Goal: Information Seeking & Learning: Learn about a topic

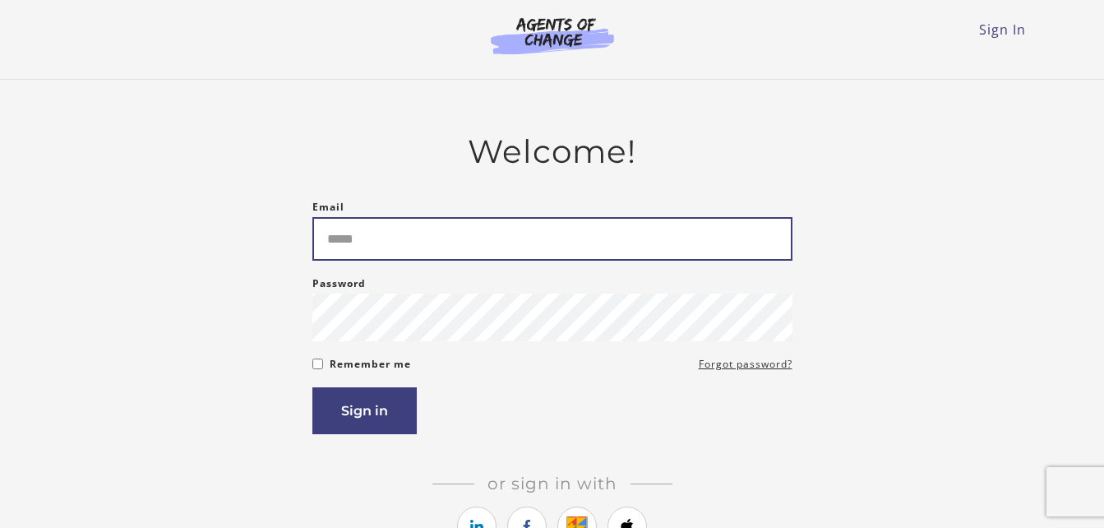
type input "**********"
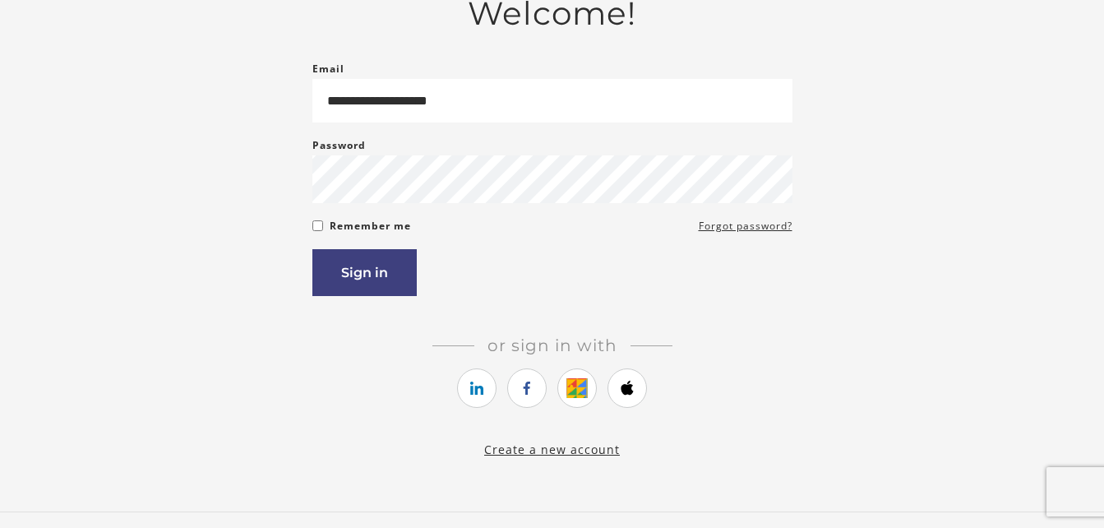
scroll to position [164, 0]
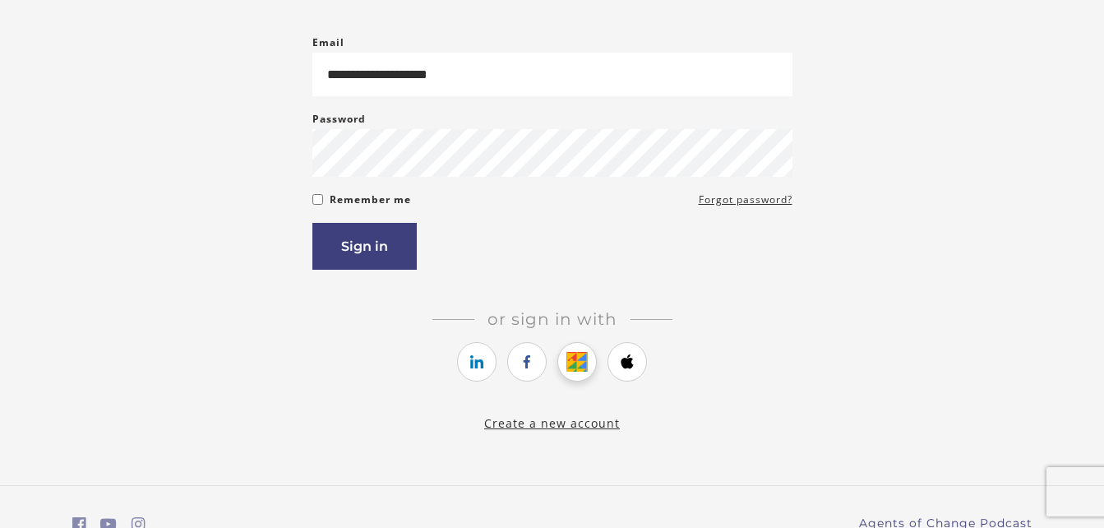
click at [582, 367] on icon "https://courses.thinkific.com/users/auth/google?ss%5Breferral%5D=&ss%5Buser_ret…" at bounding box center [577, 362] width 21 height 20
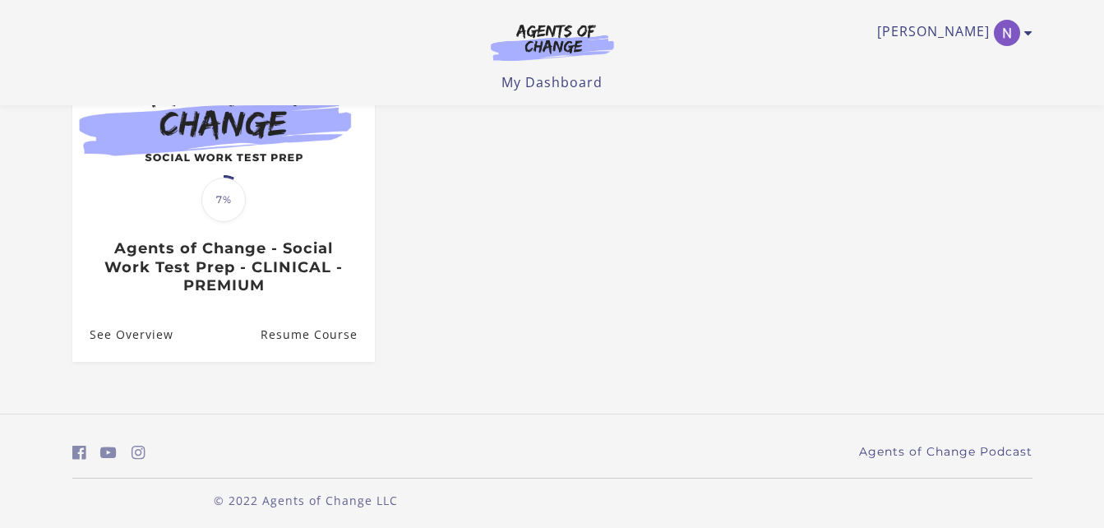
scroll to position [225, 0]
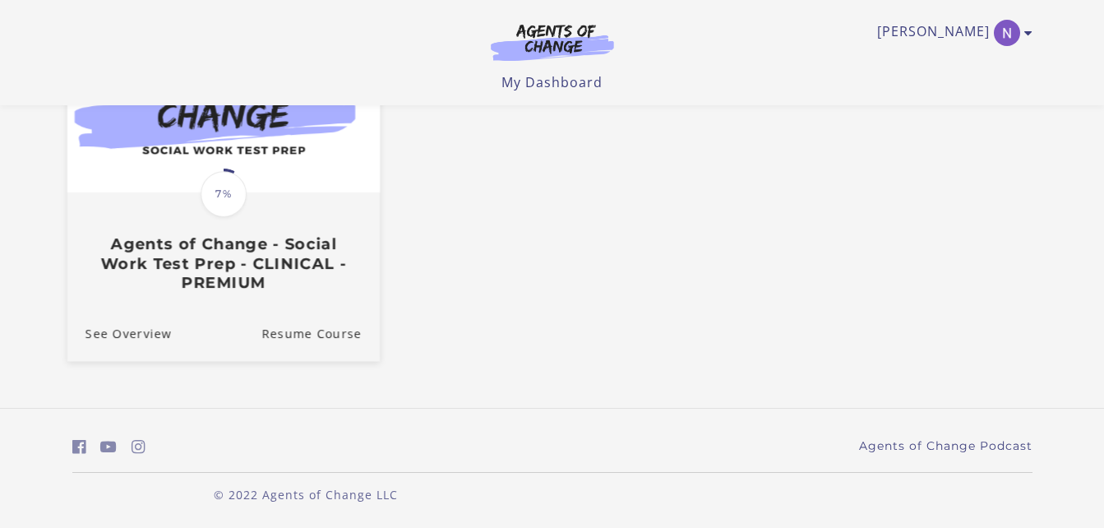
click at [232, 259] on h3 "Agents of Change - Social Work Test Prep - CLINICAL - PREMIUM" at bounding box center [223, 263] width 276 height 58
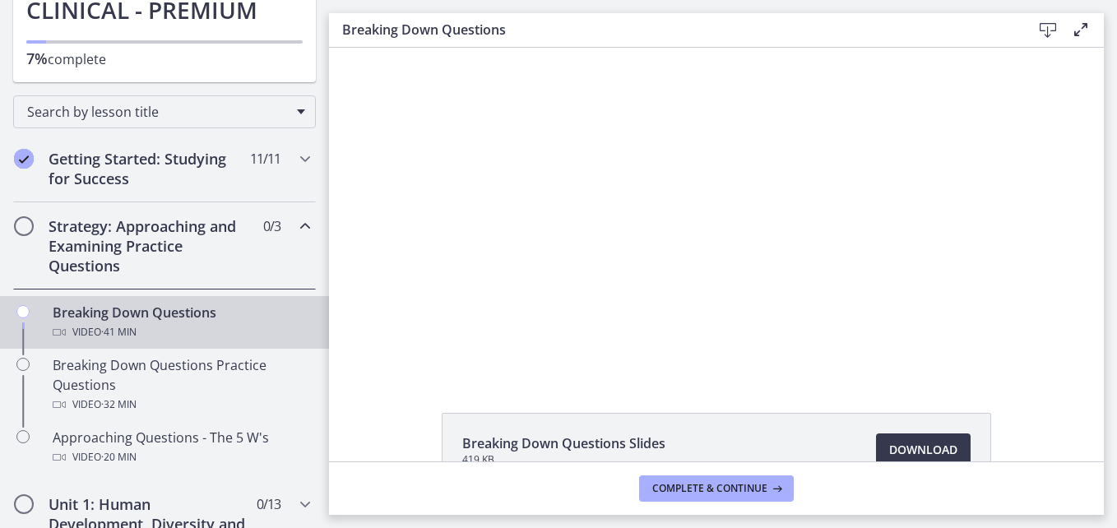
scroll to position [179, 0]
